Goal: Task Accomplishment & Management: Use online tool/utility

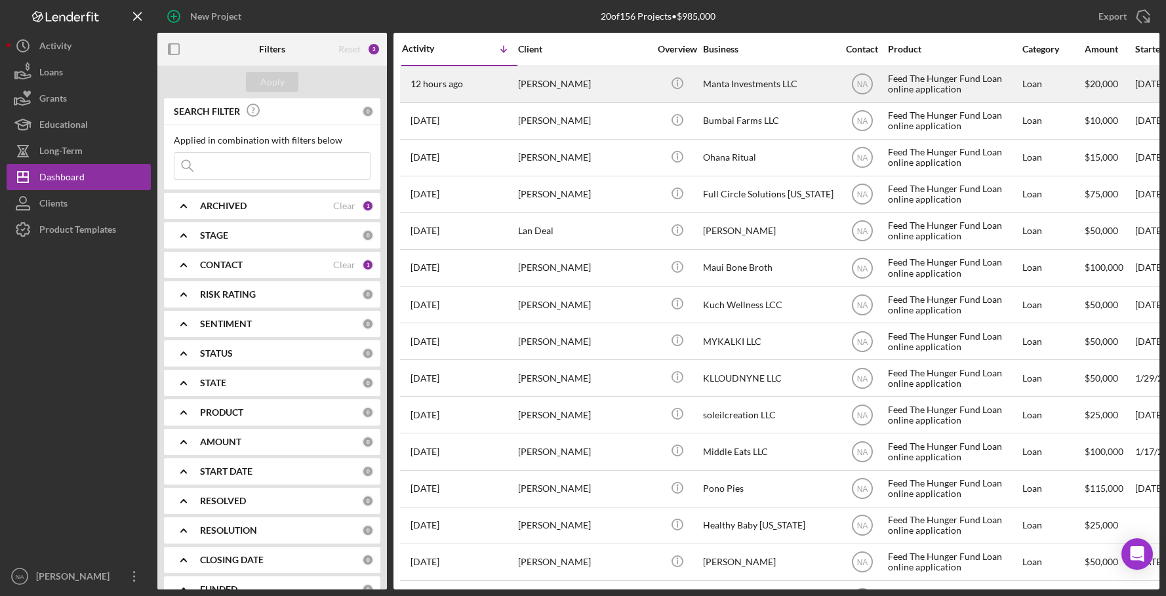
click at [641, 81] on div "[PERSON_NAME]" at bounding box center [583, 84] width 131 height 35
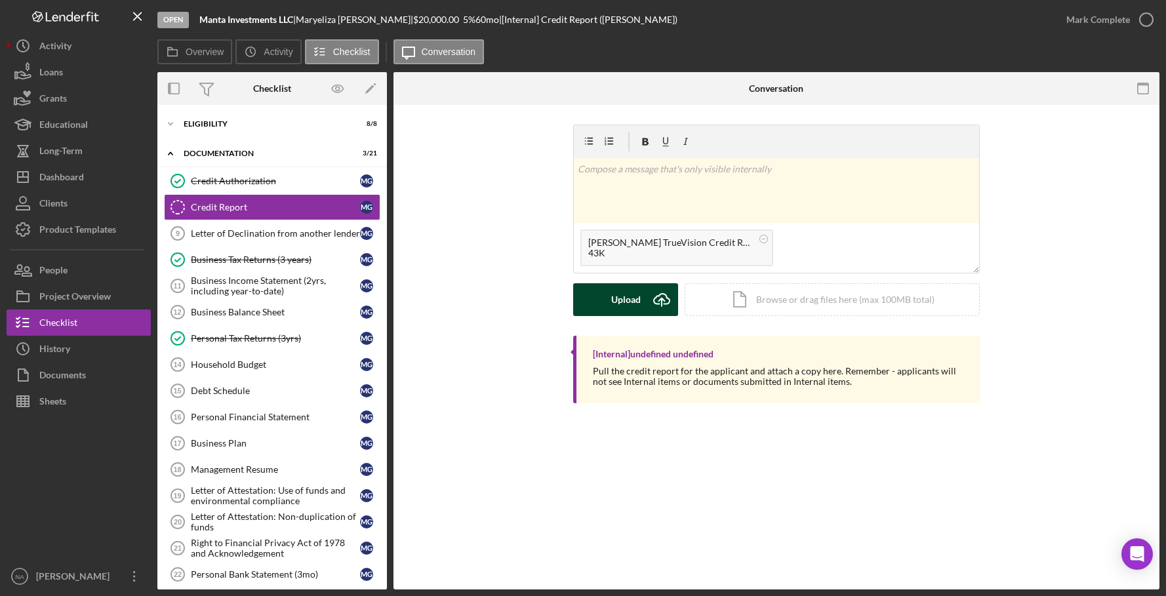
click at [624, 298] on div "Upload" at bounding box center [626, 299] width 30 height 33
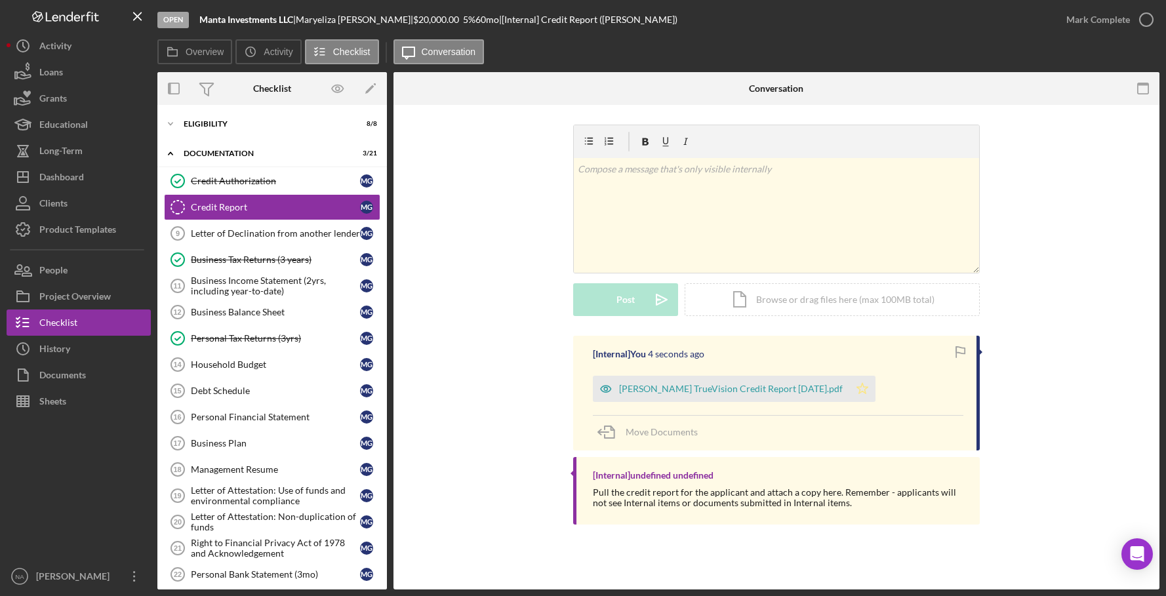
click at [849, 384] on icon "Icon/Star" at bounding box center [862, 389] width 26 height 26
click at [1085, 17] on div "Mark Complete" at bounding box center [1099, 20] width 64 height 26
